Goal: Information Seeking & Learning: Check status

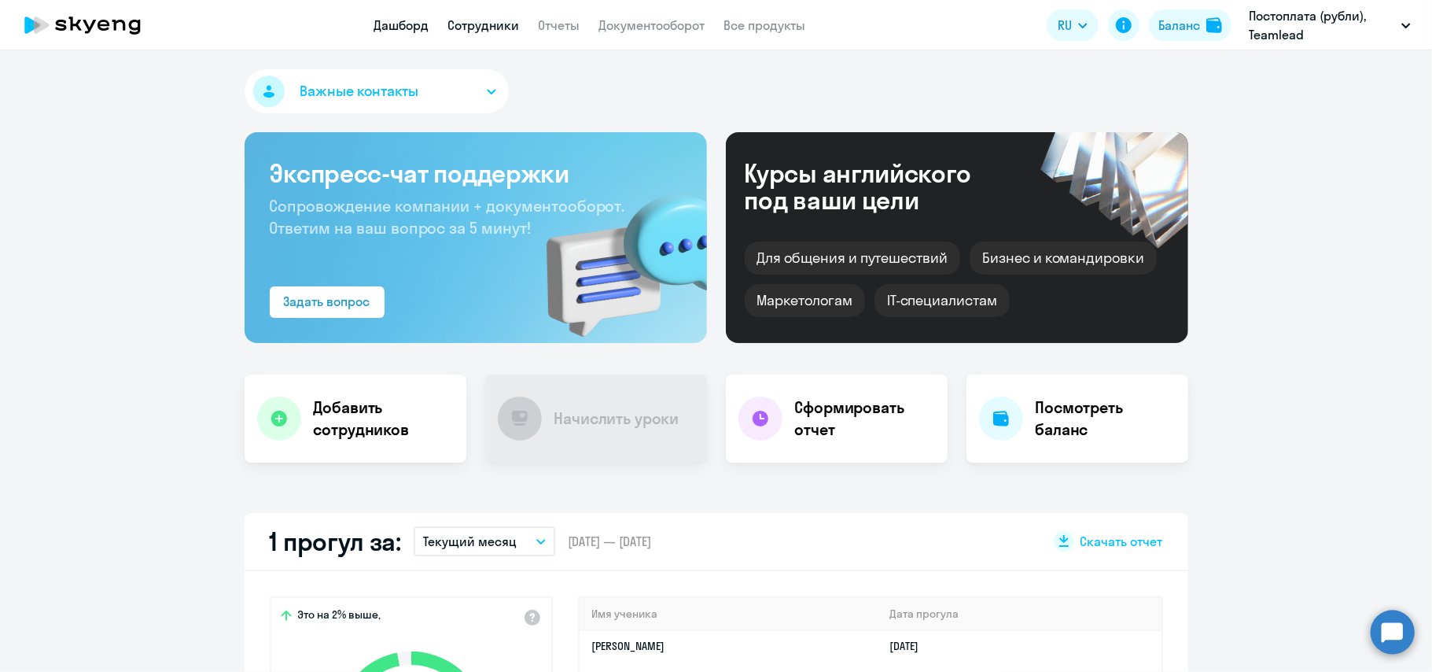
click at [476, 19] on link "Сотрудники" at bounding box center [484, 25] width 72 height 16
select select "30"
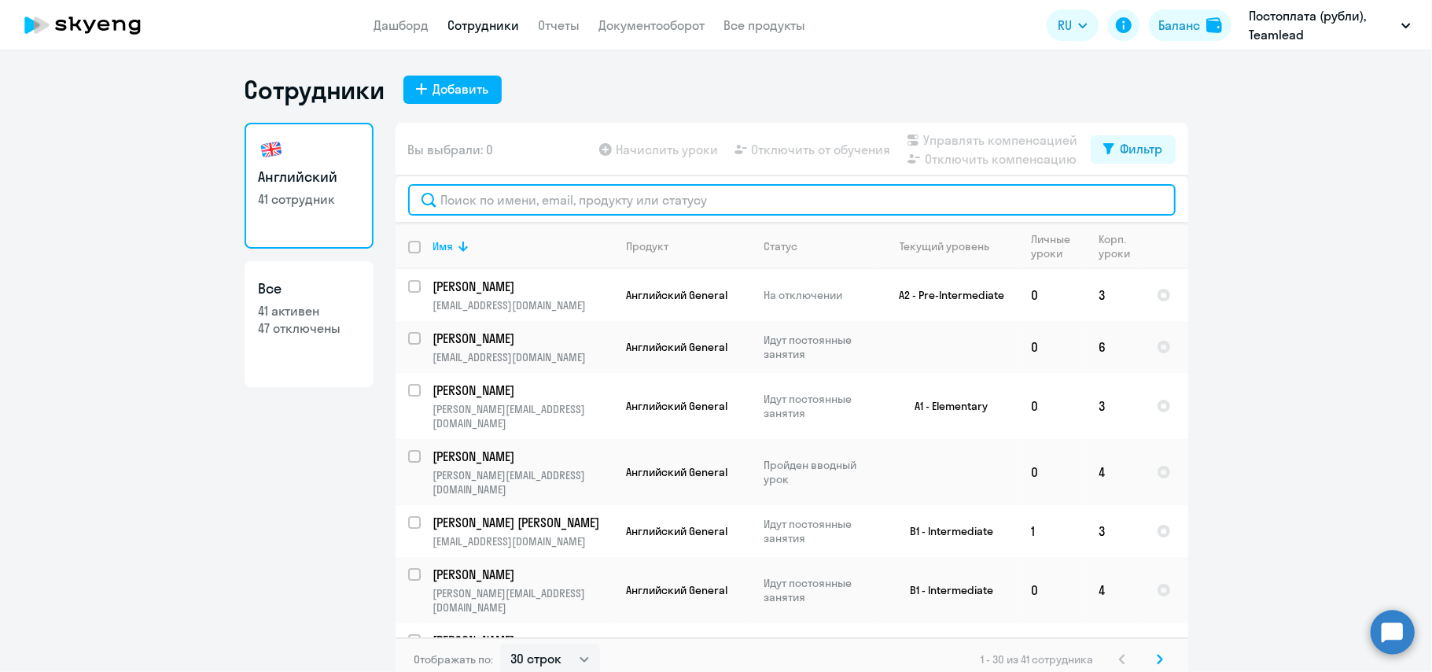
click at [686, 198] on input "text" at bounding box center [792, 199] width 768 height 31
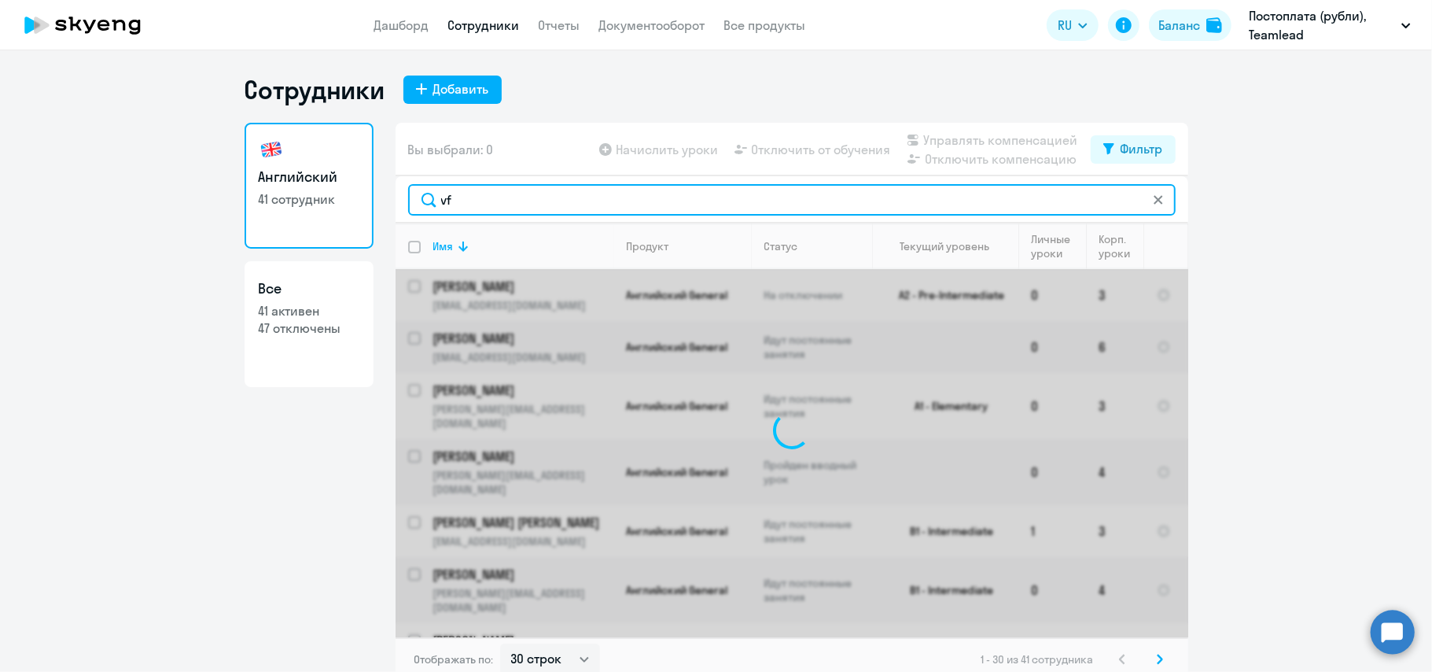
type input "v"
type input "[PERSON_NAME]"
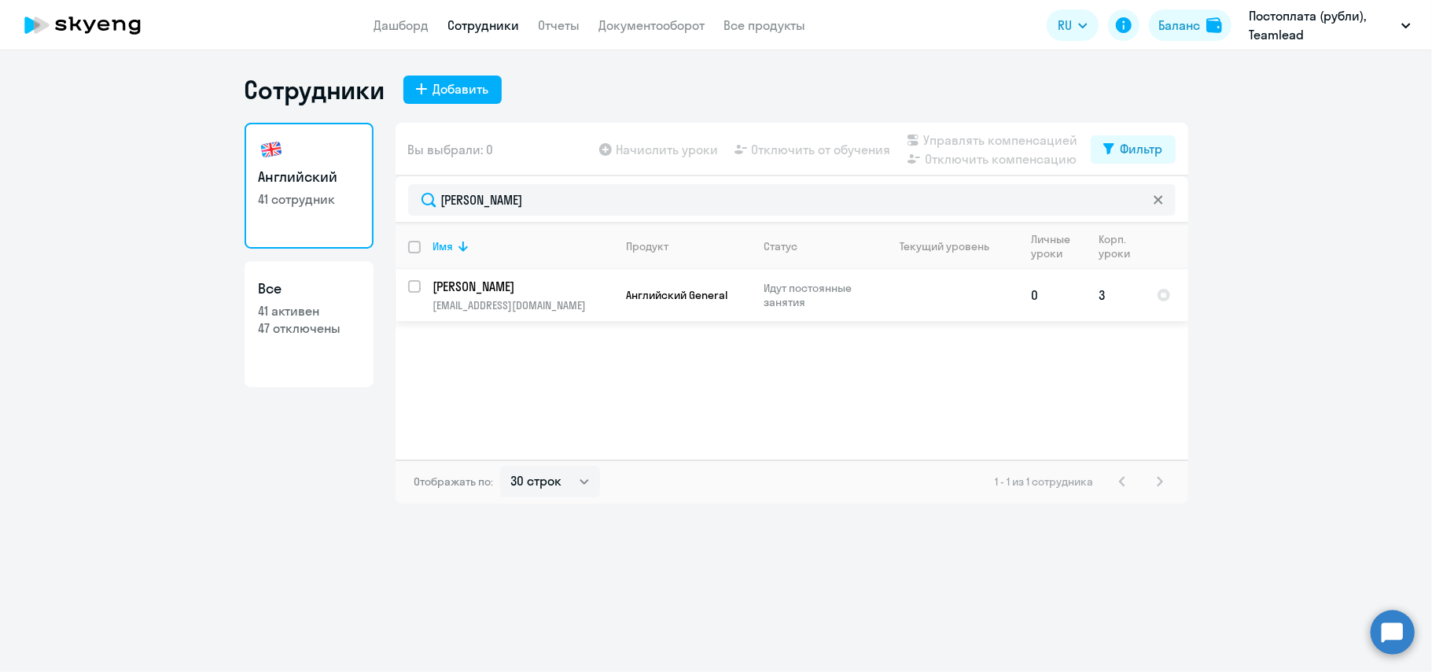
click at [585, 304] on p "[EMAIL_ADDRESS][DOMAIN_NAME]" at bounding box center [523, 305] width 180 height 14
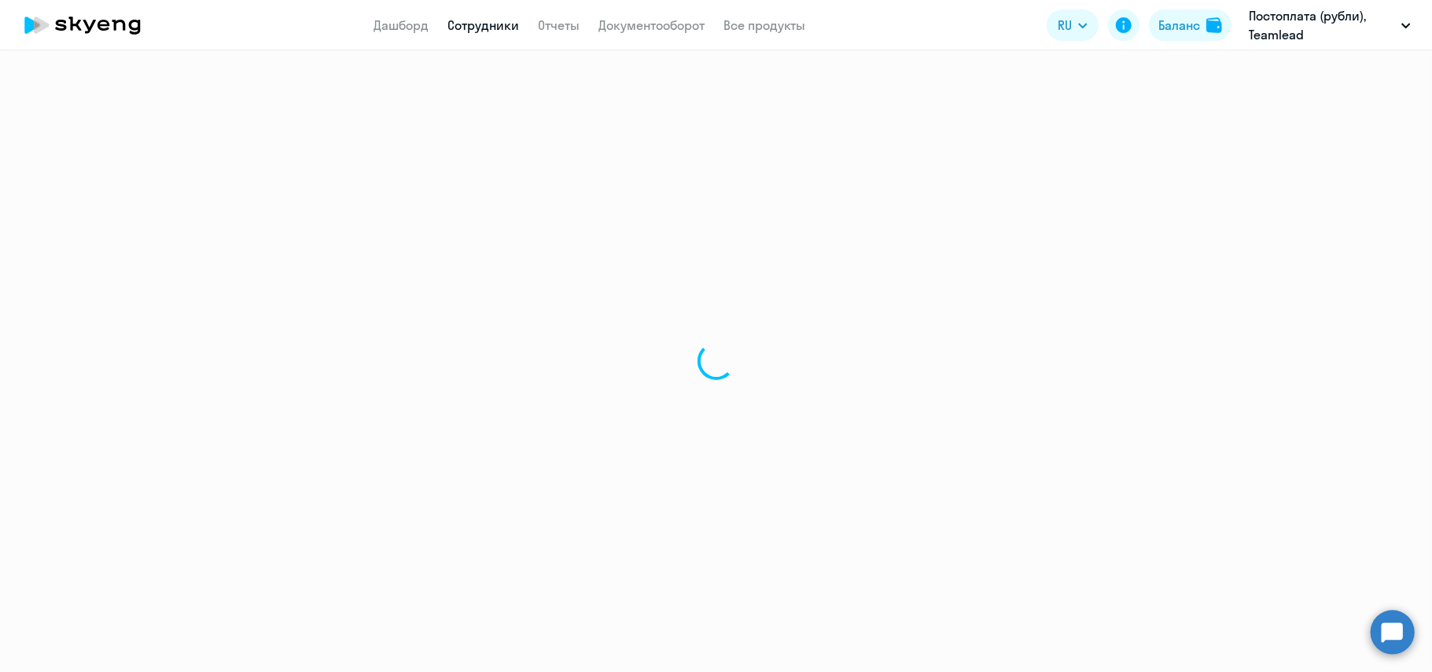
select select "english"
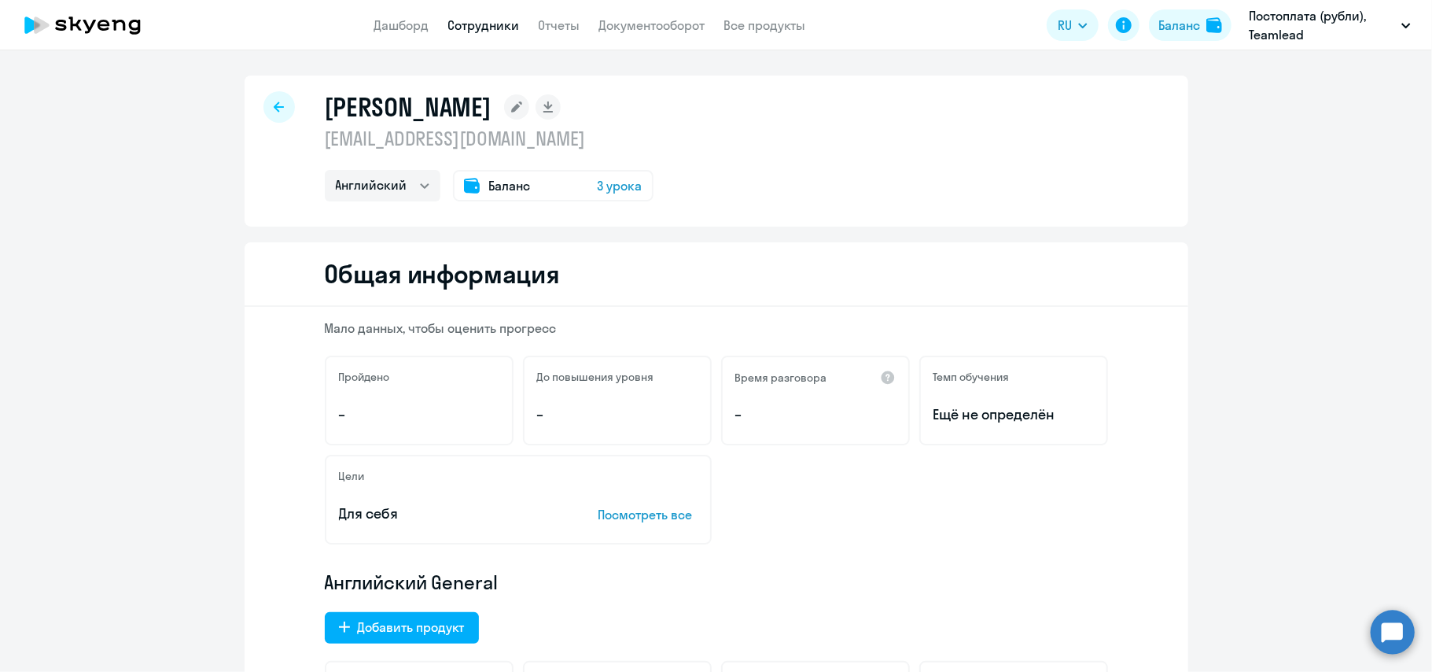
click at [620, 186] on span "3 урока" at bounding box center [620, 185] width 45 height 19
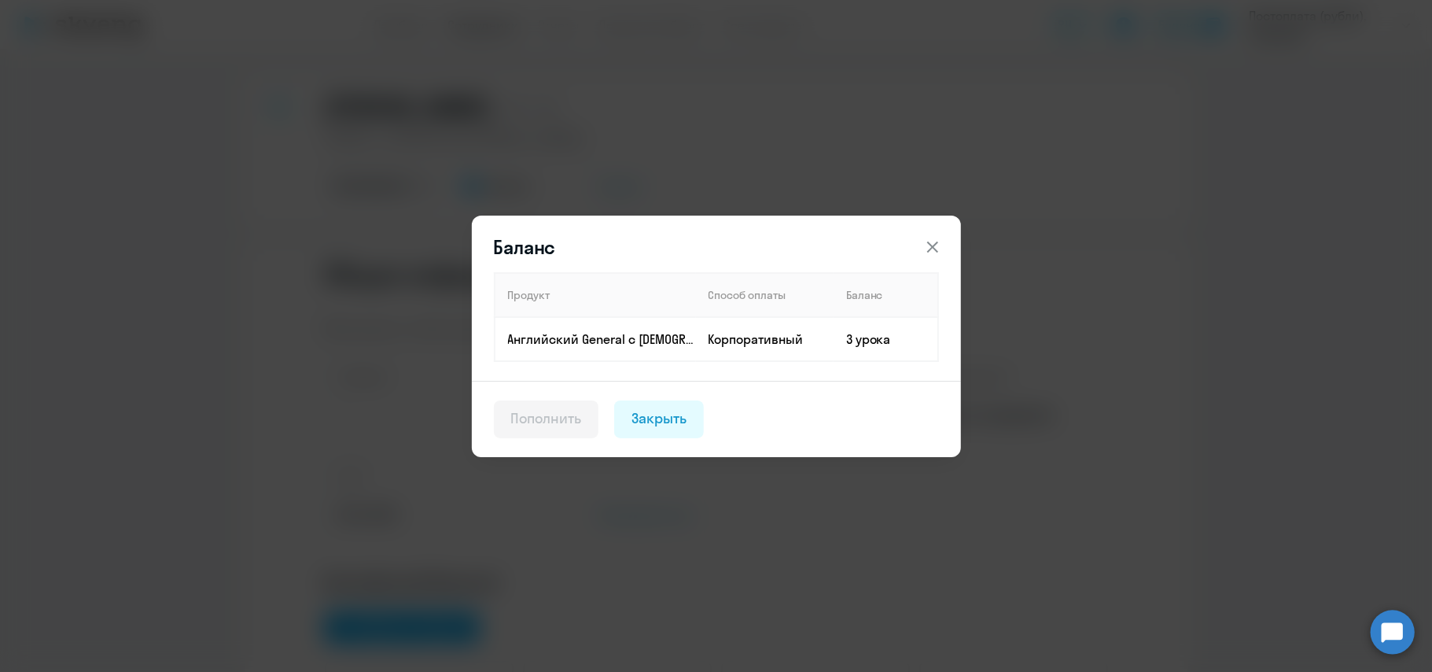
click at [927, 255] on icon at bounding box center [932, 247] width 19 height 19
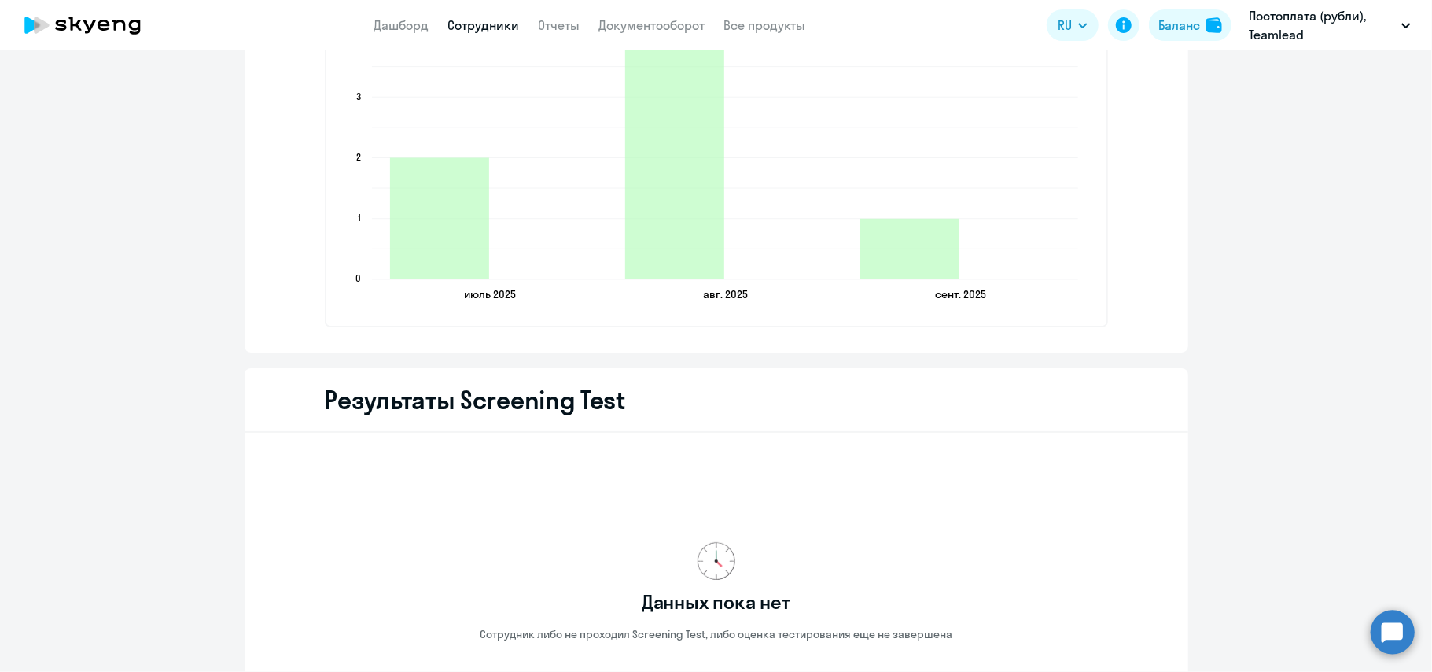
scroll to position [2199, 0]
click at [927, 260] on icon "2025-09-04T21:00:00.000Z Состоявшиеся уроки 1" at bounding box center [910, 249] width 99 height 61
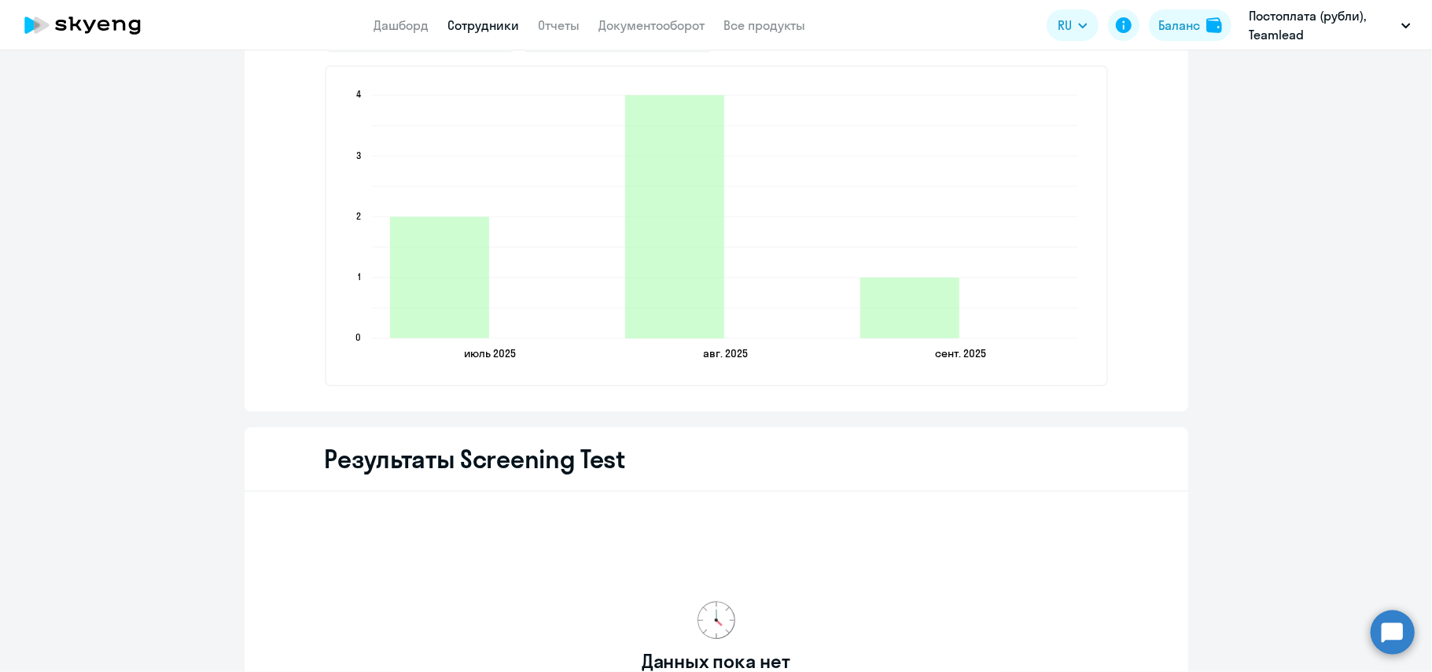
scroll to position [2140, 0]
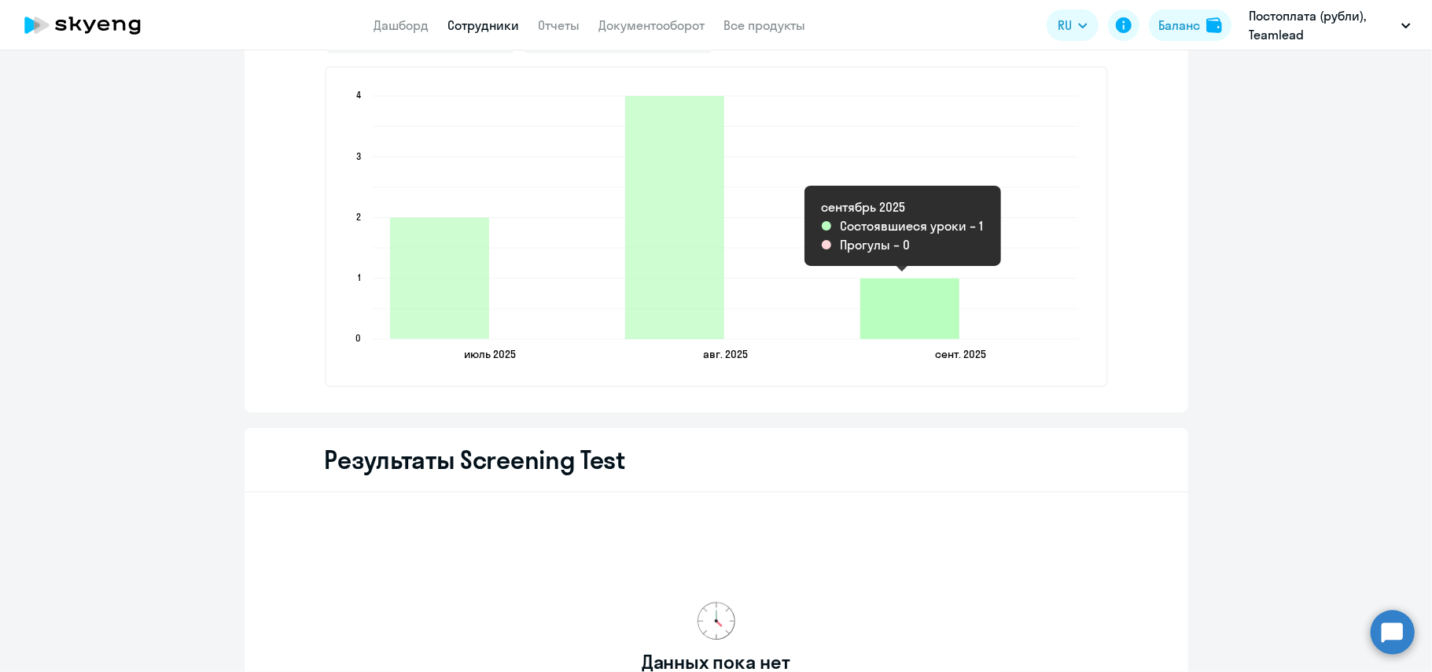
click at [908, 315] on icon "2025-09-04T21:00:00.000Z Состоявшиеся уроки 1" at bounding box center [910, 308] width 99 height 61
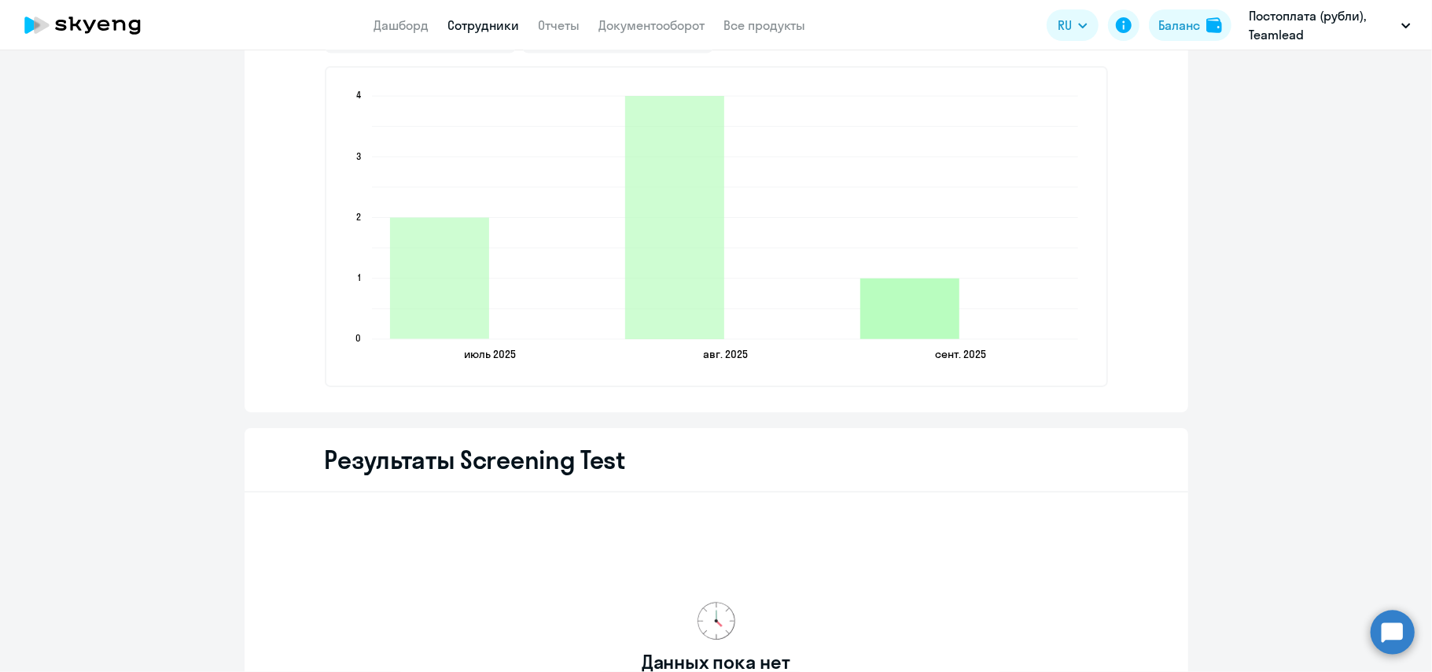
click at [912, 294] on icon "2025-09-04T21:00:00.000Z Состоявшиеся уроки 1" at bounding box center [910, 308] width 99 height 61
drag, startPoint x: 912, startPoint y: 294, endPoint x: 868, endPoint y: 312, distance: 47.6
click at [868, 312] on icon "2025-09-04T21:00:00.000Z Состоявшиеся уроки 1" at bounding box center [910, 308] width 99 height 61
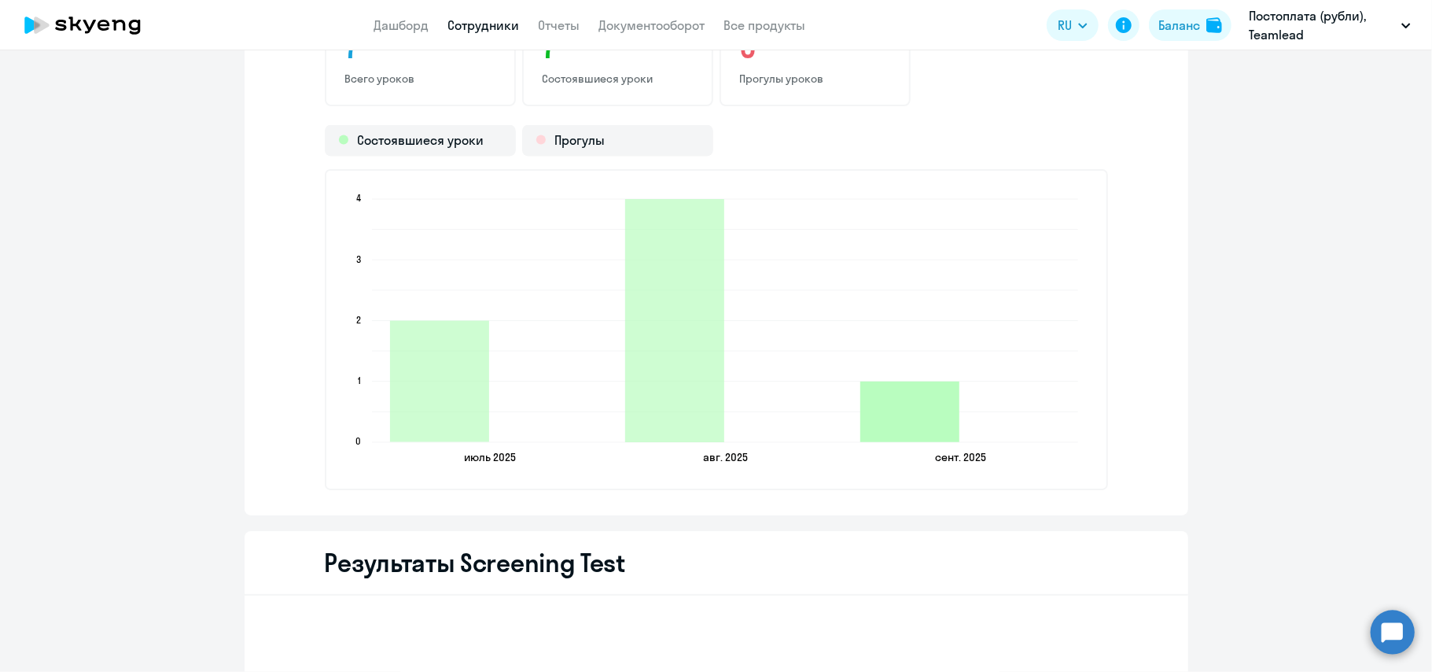
scroll to position [2036, 0]
click at [916, 369] on icon "[DATE] [DATE] [DATE] [DATE] [DATE] [DATE] 0 0 1 1 2 2 3 3 4 4" at bounding box center [716, 330] width 747 height 277
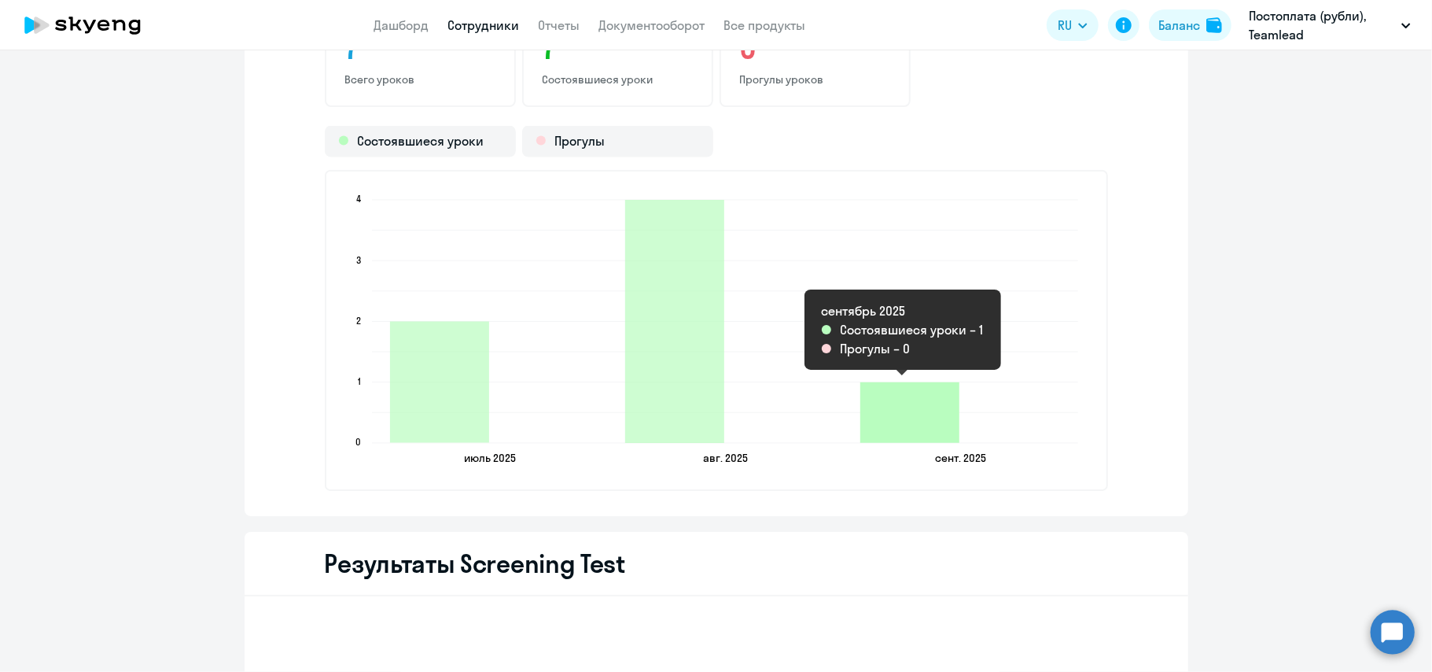
click at [912, 414] on icon "2025-09-04T21:00:00.000Z Состоявшиеся уроки 1" at bounding box center [910, 412] width 99 height 61
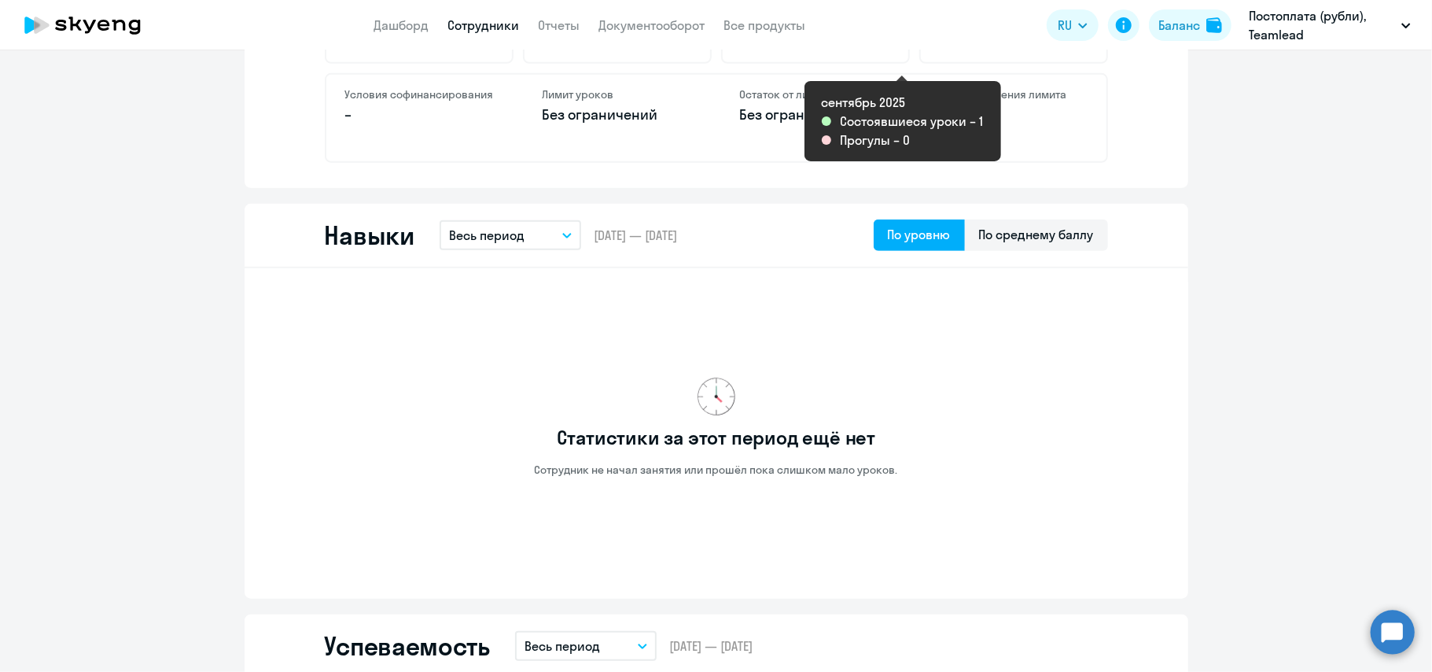
scroll to position [0, 0]
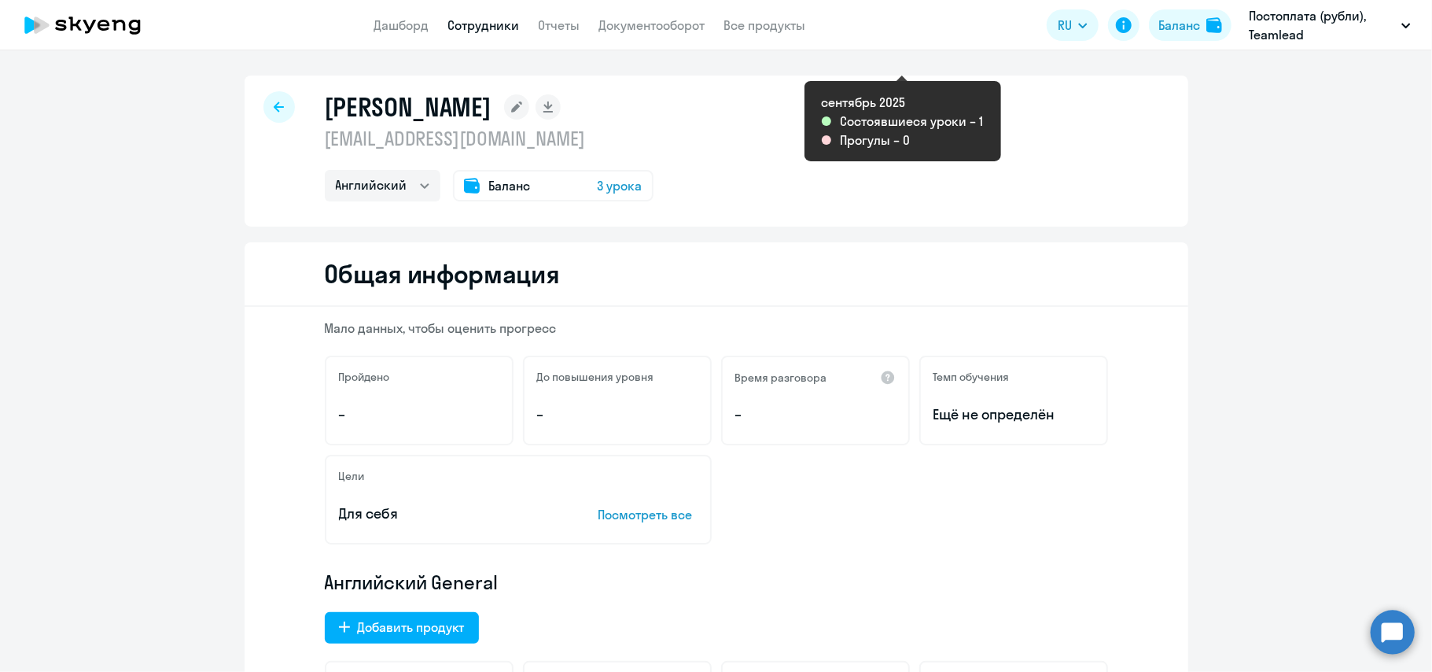
click at [561, 117] on rect at bounding box center [548, 106] width 25 height 25
select select "english"
